Goal: Task Accomplishment & Management: Manage account settings

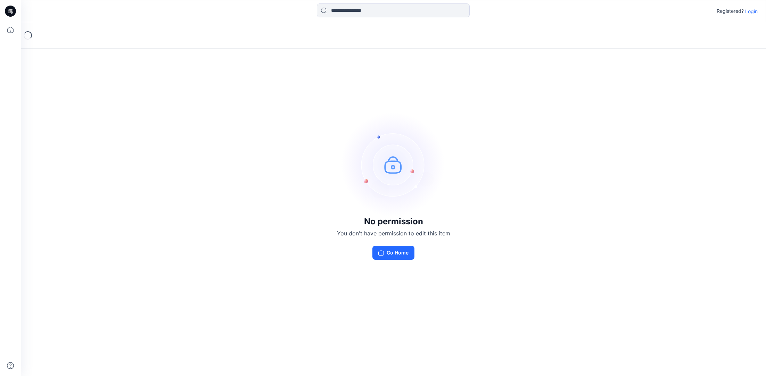
click at [753, 10] on p "Login" at bounding box center [751, 11] width 13 height 7
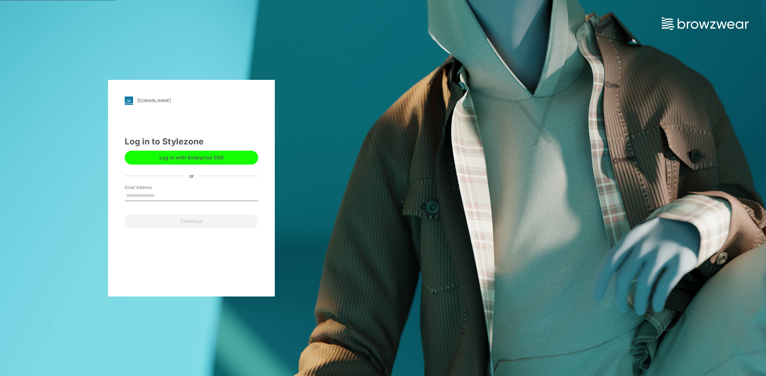
type input "**********"
click at [190, 221] on button "Continue" at bounding box center [191, 221] width 133 height 14
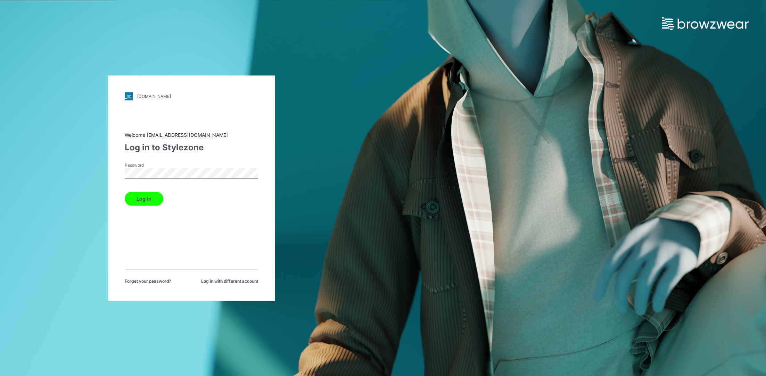
click at [55, 162] on div "[DOMAIN_NAME] Loading... Welcome [EMAIL_ADDRESS][DOMAIN_NAME] Log in to Stylezo…" at bounding box center [191, 188] width 383 height 376
click at [125, 192] on button "Log in" at bounding box center [144, 199] width 39 height 14
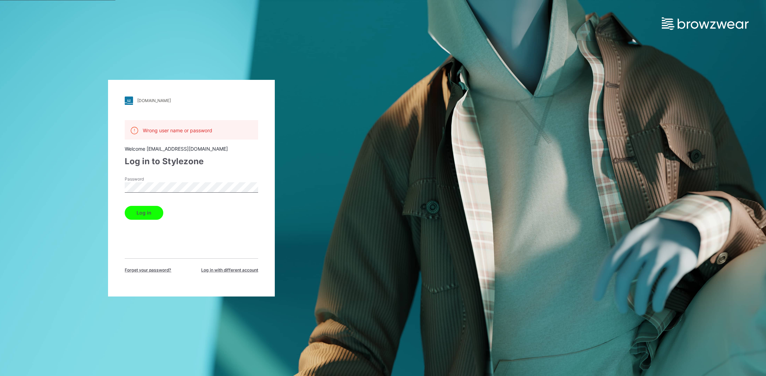
click at [157, 270] on span "Forget your password?" at bounding box center [148, 270] width 47 height 6
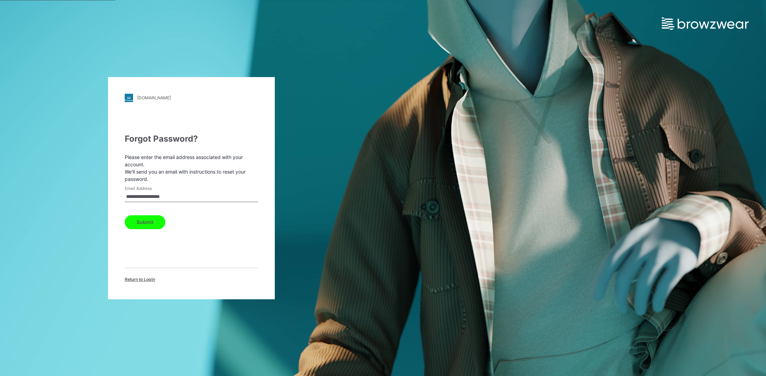
click at [140, 222] on button "Submit" at bounding box center [145, 222] width 41 height 14
click at [151, 262] on div "Check your email An email with password reset instructions has been sent to [EM…" at bounding box center [191, 208] width 133 height 150
click at [152, 262] on div "Check your email An email with password reset instructions has been sent to [EM…" at bounding box center [191, 208] width 133 height 150
